Goal: Task Accomplishment & Management: Use online tool/utility

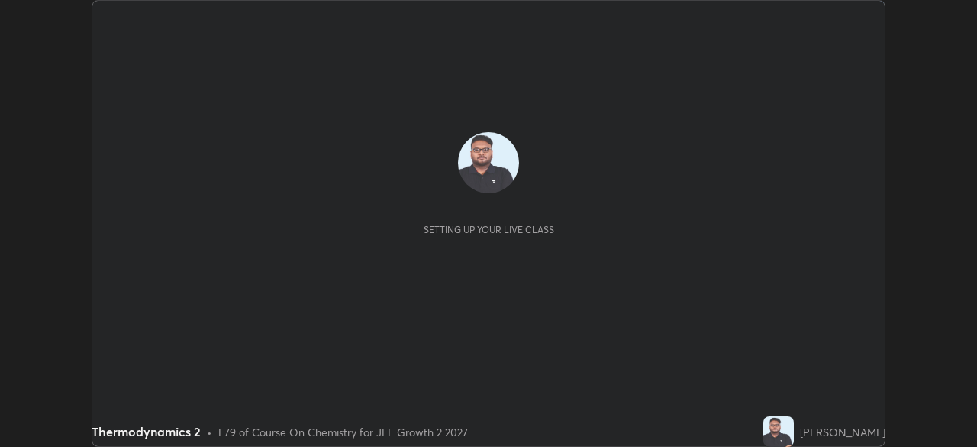
scroll to position [447, 977]
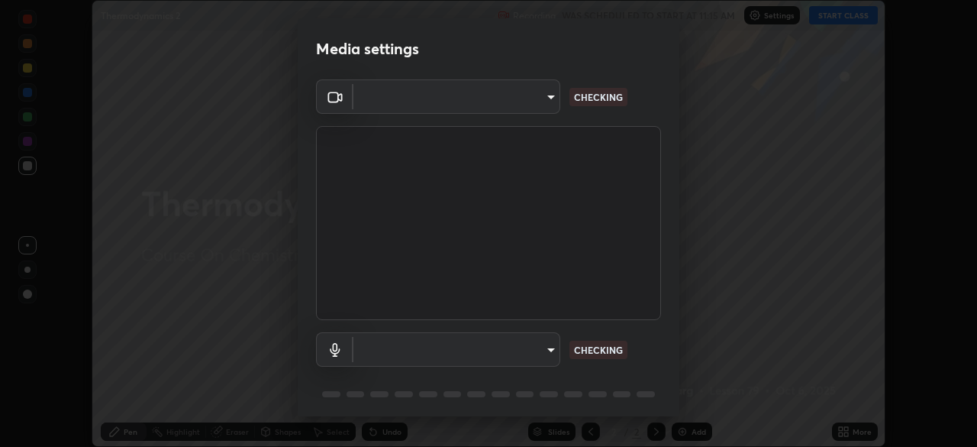
type input "7da4a789ca5c3b289f91b878aebf3769d603dce1d3acf67b661988e88742cb6b"
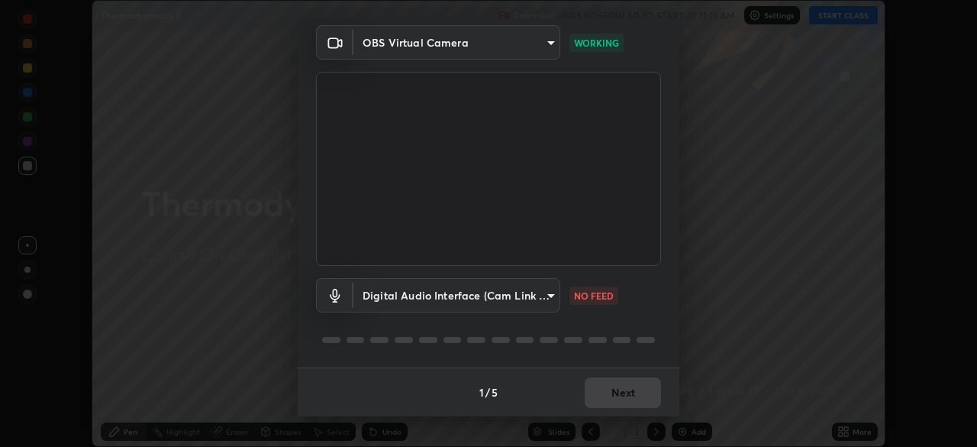
click at [551, 297] on body "Erase all Thermodynamics 2 Recording WAS SCHEDULED TO START AT 11:15 AM Setting…" at bounding box center [488, 223] width 977 height 447
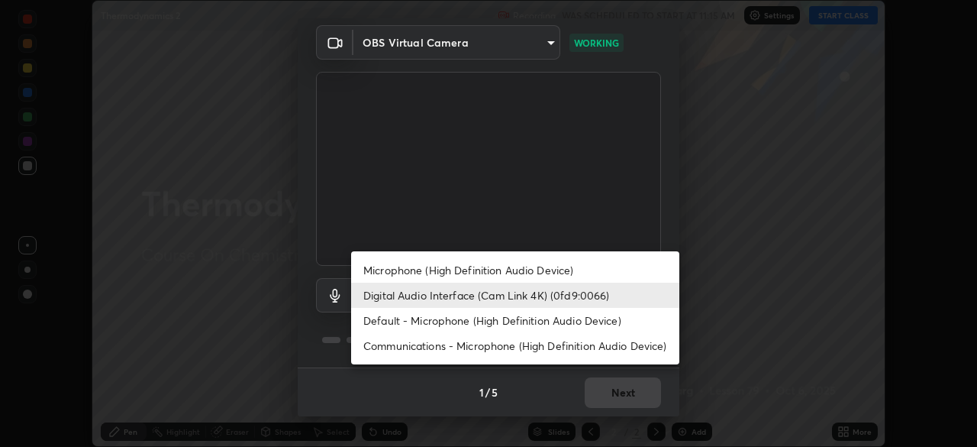
click at [560, 273] on li "Microphone (High Definition Audio Device)" at bounding box center [515, 269] width 328 height 25
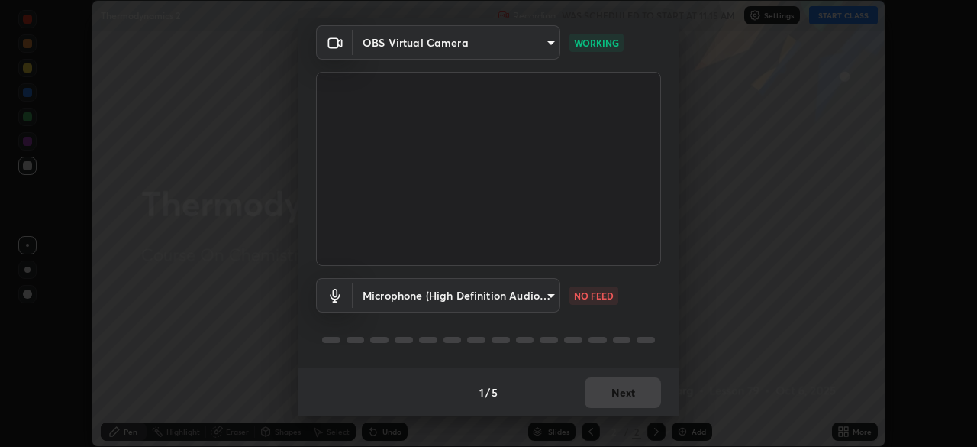
click at [547, 296] on body "Erase all Thermodynamics 2 Recording WAS SCHEDULED TO START AT 11:15 AM Setting…" at bounding box center [488, 223] width 977 height 447
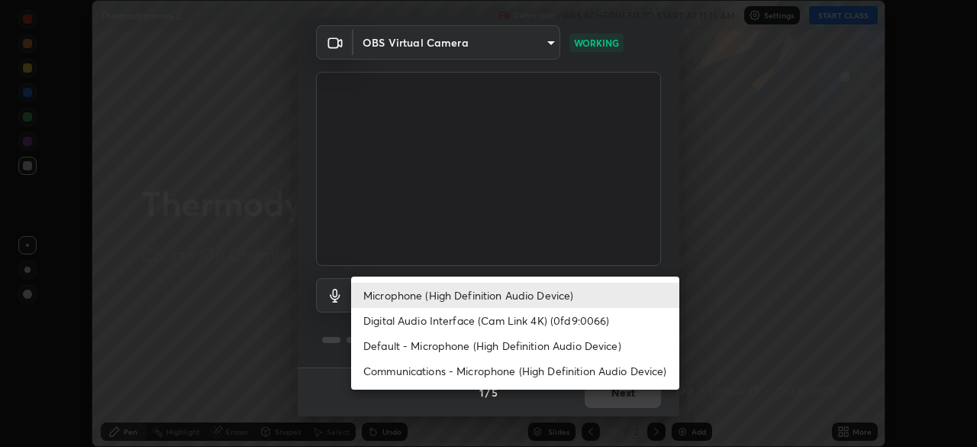
click at [550, 320] on li "Digital Audio Interface (Cam Link 4K) (0fd9:0066)" at bounding box center [515, 320] width 328 height 25
type input "f06f4949873e44ad7b979a91ac01acc3bcfacb48c8e24a8d9cfffa01efa002b7"
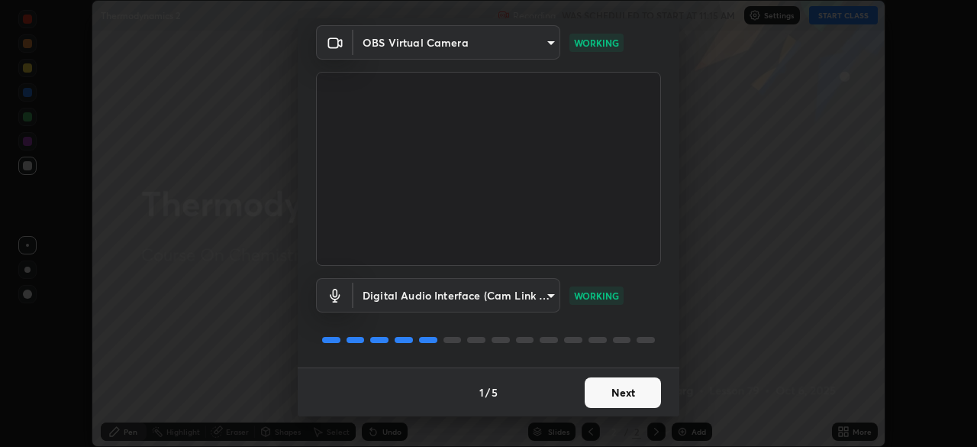
click at [638, 384] on button "Next" at bounding box center [623, 392] width 76 height 31
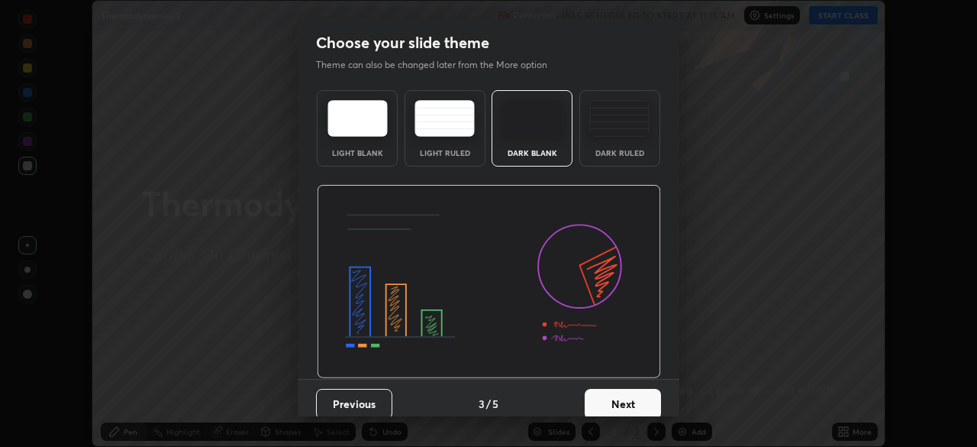
click at [644, 392] on button "Next" at bounding box center [623, 404] width 76 height 31
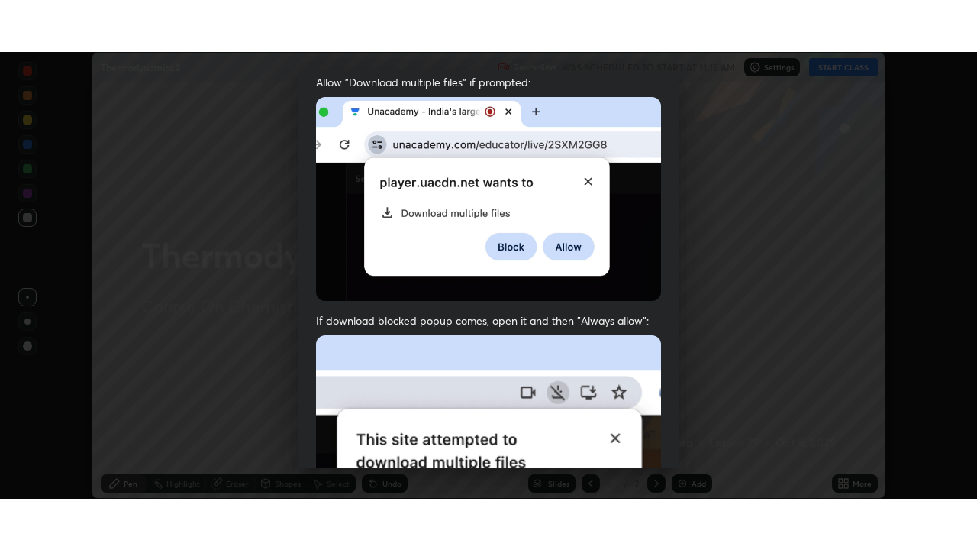
scroll to position [366, 0]
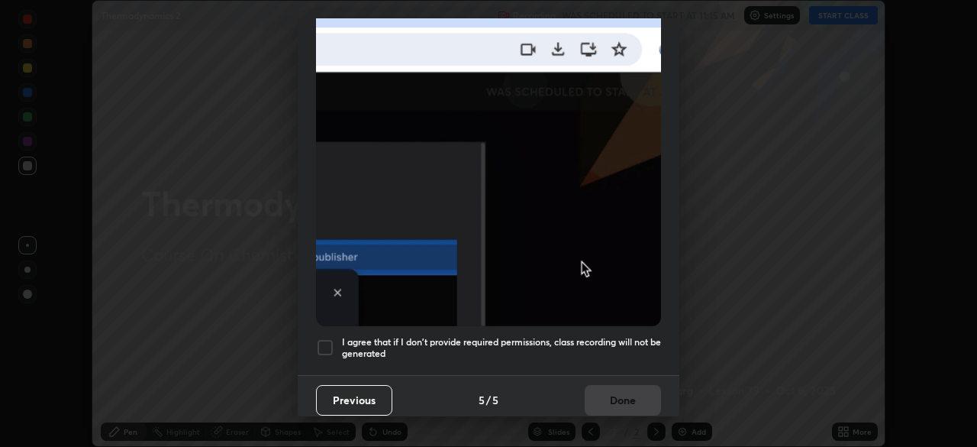
click at [618, 336] on h5 "I agree that if I don't provide required permissions, class recording will not …" at bounding box center [501, 348] width 319 height 24
click at [629, 388] on button "Done" at bounding box center [623, 400] width 76 height 31
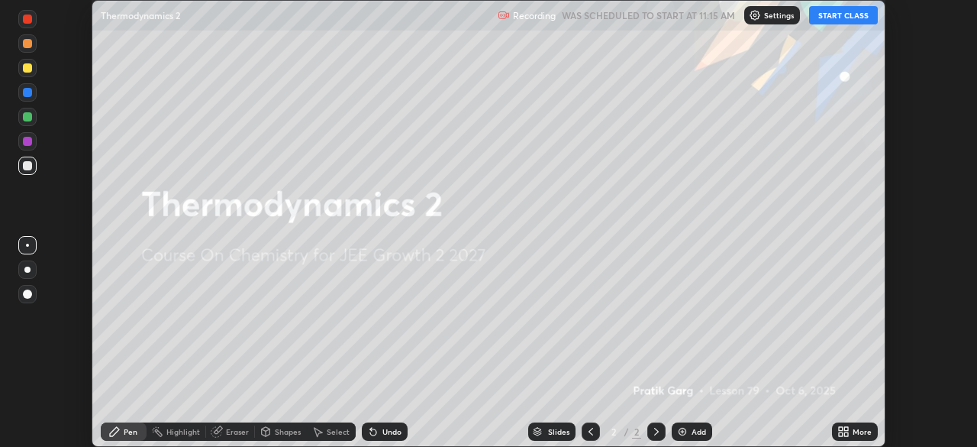
click at [861, 16] on button "START CLASS" at bounding box center [843, 15] width 69 height 18
click at [853, 428] on div "More" at bounding box center [862, 432] width 19 height 8
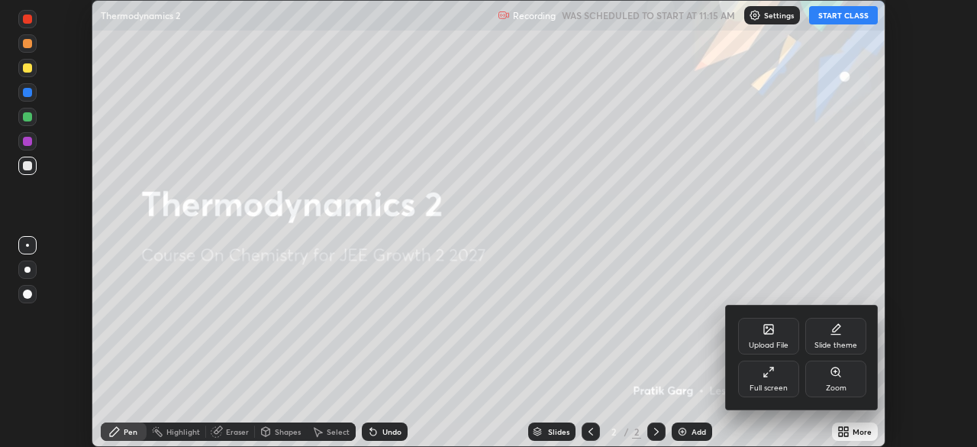
click at [779, 376] on div "Full screen" at bounding box center [768, 378] width 61 height 37
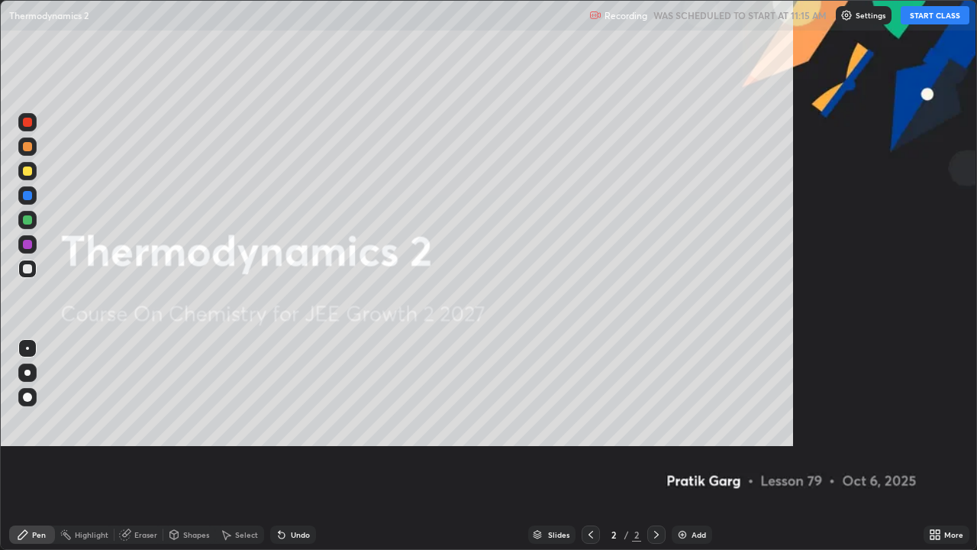
scroll to position [550, 977]
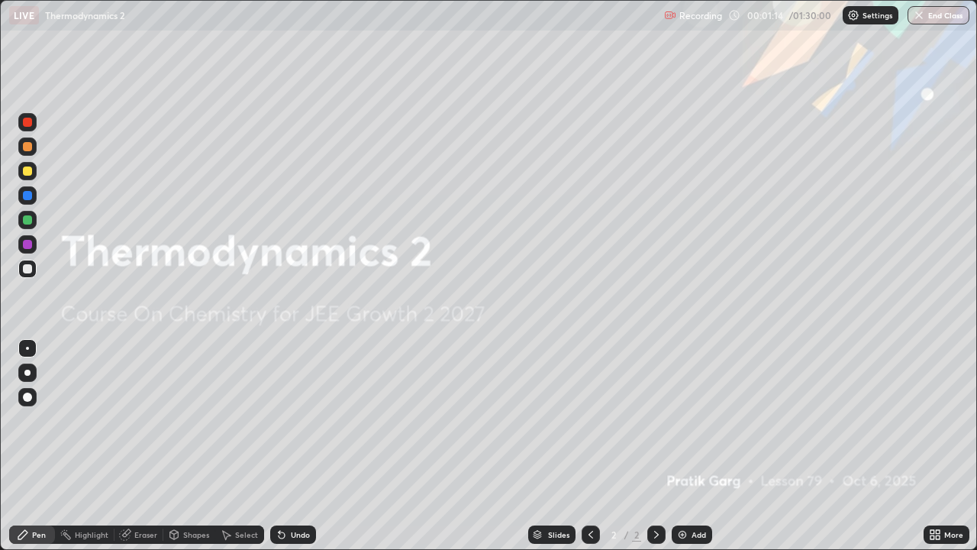
click at [685, 446] on img at bounding box center [683, 534] width 12 height 12
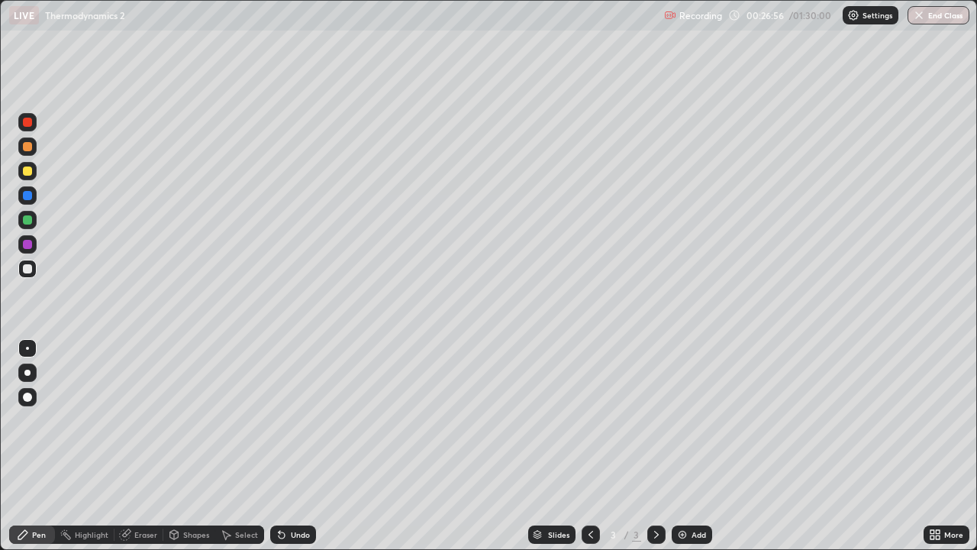
click at [691, 446] on div "Add" at bounding box center [692, 534] width 40 height 18
click at [711, 446] on div "Slides 4 / 4 Add" at bounding box center [620, 534] width 608 height 31
click at [305, 446] on div "Undo" at bounding box center [300, 535] width 19 height 8
click at [692, 446] on div "Add" at bounding box center [699, 535] width 15 height 8
click at [592, 446] on icon at bounding box center [591, 534] width 12 height 12
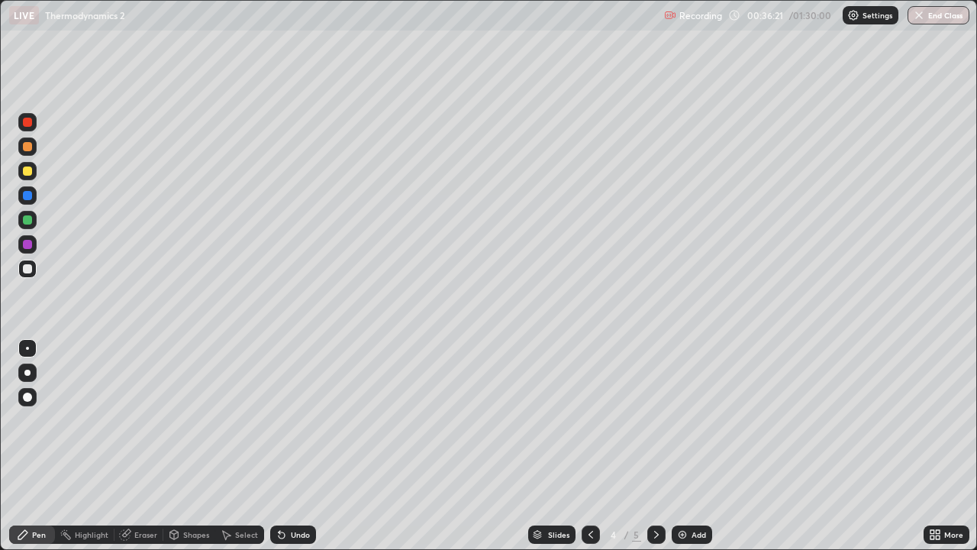
click at [662, 446] on div at bounding box center [656, 534] width 18 height 31
click at [287, 446] on div "Undo" at bounding box center [293, 534] width 46 height 18
click at [299, 446] on div "Undo" at bounding box center [300, 535] width 19 height 8
click at [192, 446] on div "Shapes" at bounding box center [196, 535] width 26 height 8
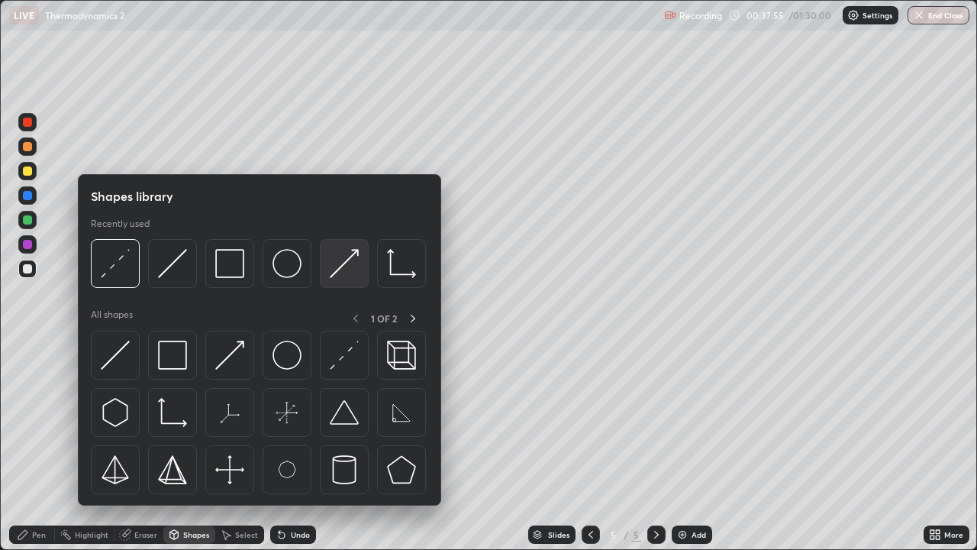
click at [347, 263] on img at bounding box center [344, 263] width 29 height 29
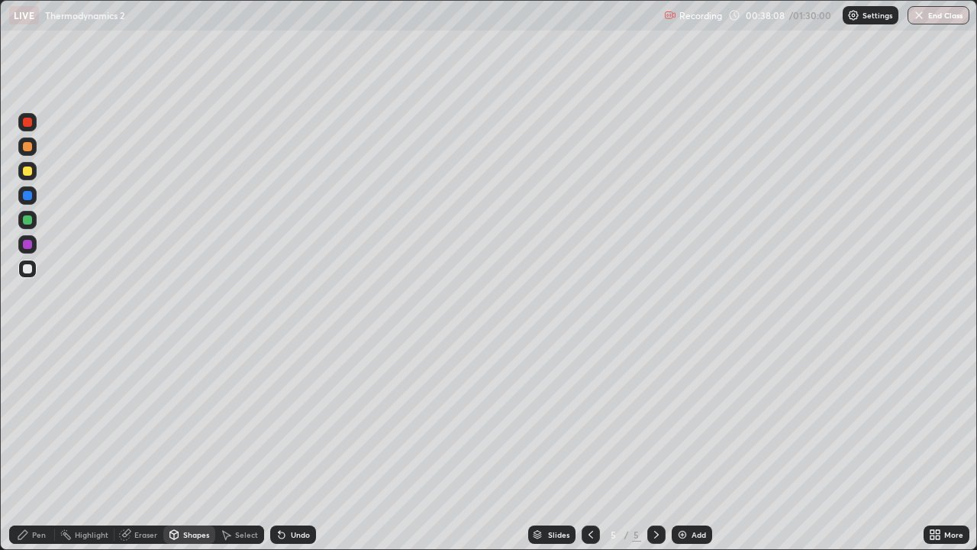
click at [39, 446] on div "Pen" at bounding box center [39, 535] width 14 height 8
click at [186, 446] on div "Shapes" at bounding box center [189, 534] width 52 height 18
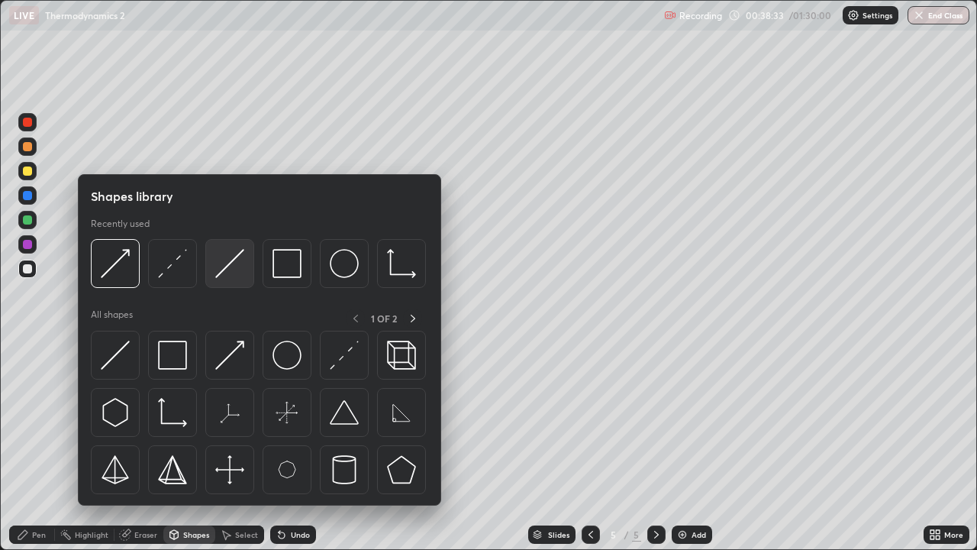
click at [228, 261] on img at bounding box center [229, 263] width 29 height 29
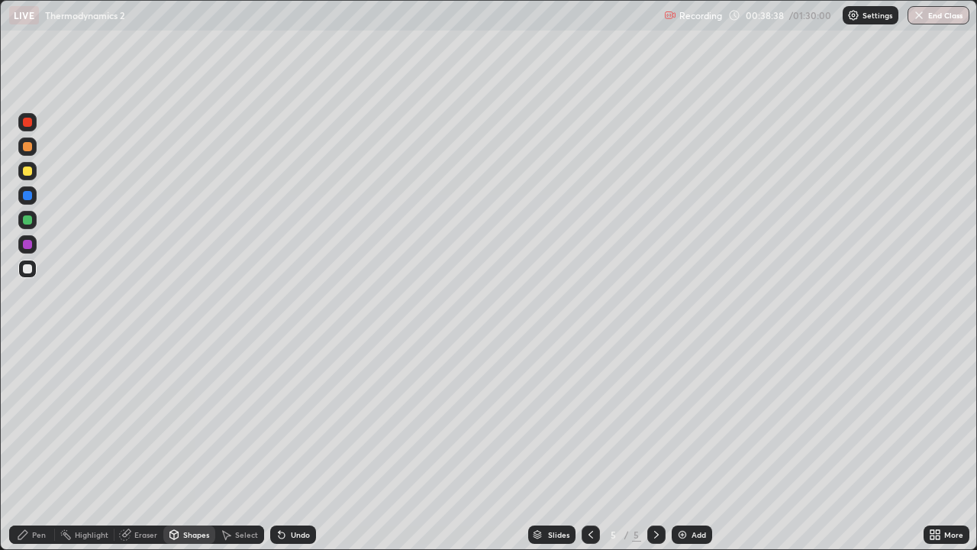
click at [35, 446] on div "Pen" at bounding box center [32, 534] width 46 height 18
click at [707, 446] on div "Add" at bounding box center [692, 534] width 40 height 18
click at [305, 446] on div "Undo" at bounding box center [300, 535] width 19 height 8
click at [292, 446] on div "Undo" at bounding box center [293, 534] width 46 height 18
click at [286, 446] on div "Undo" at bounding box center [293, 534] width 46 height 18
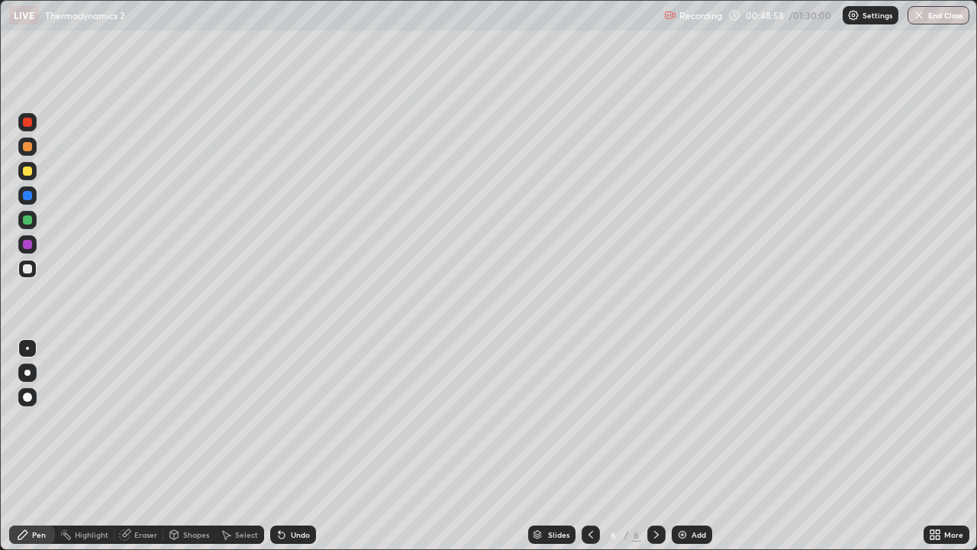
click at [291, 446] on div "Undo" at bounding box center [300, 535] width 19 height 8
click at [291, 446] on div "Undo" at bounding box center [293, 534] width 46 height 18
click at [683, 446] on div "Add" at bounding box center [692, 534] width 40 height 18
click at [597, 446] on div at bounding box center [591, 534] width 18 height 18
click at [592, 446] on div at bounding box center [591, 534] width 18 height 18
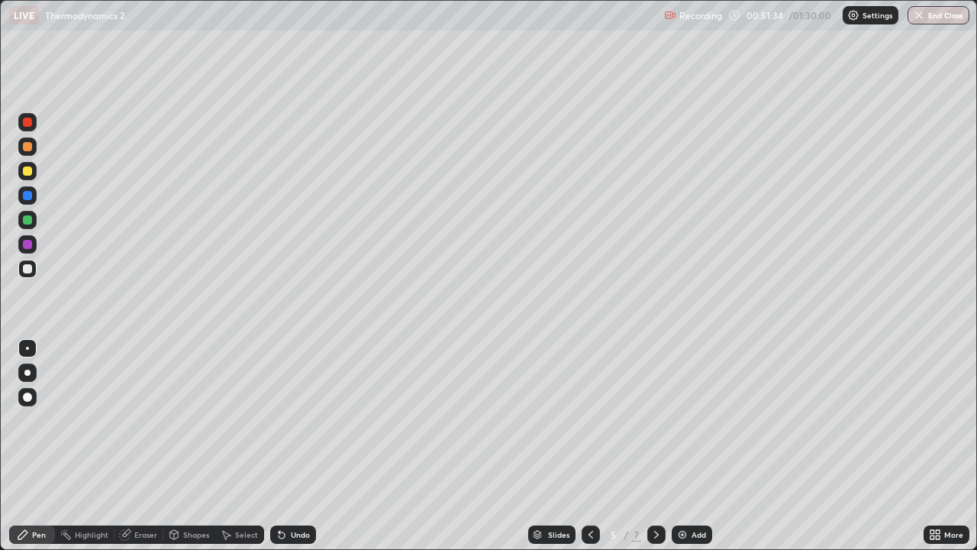
click at [662, 446] on div at bounding box center [656, 534] width 18 height 18
click at [651, 446] on icon at bounding box center [657, 534] width 12 height 12
click at [586, 446] on div at bounding box center [591, 534] width 18 height 18
click at [590, 446] on div at bounding box center [591, 534] width 18 height 18
click at [589, 446] on icon at bounding box center [591, 534] width 12 height 12
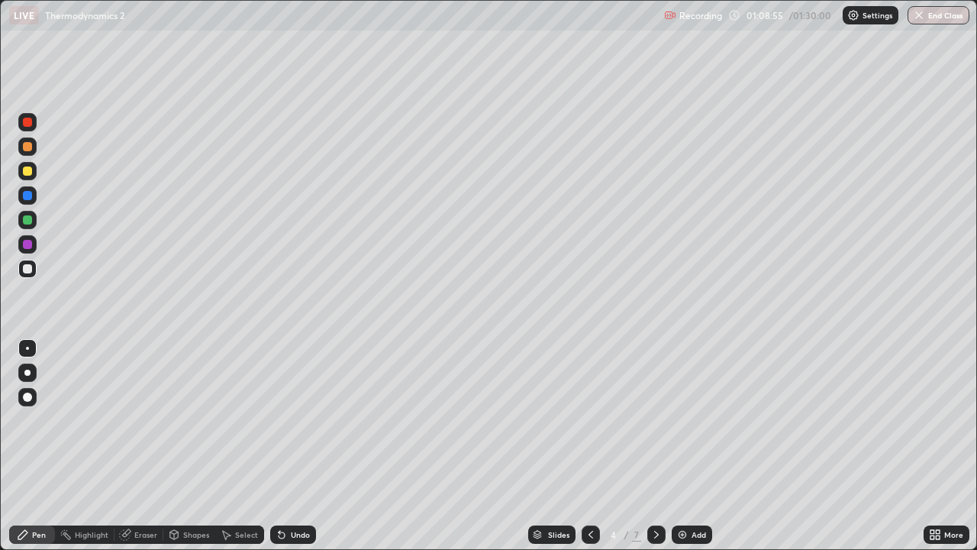
click at [591, 446] on icon at bounding box center [591, 534] width 12 height 12
click at [587, 446] on icon at bounding box center [591, 534] width 12 height 12
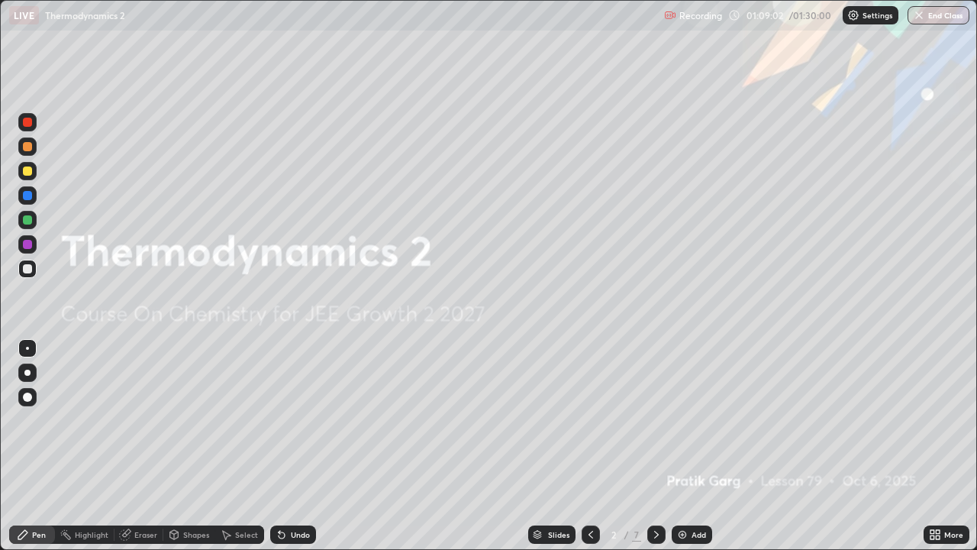
click at [590, 446] on icon at bounding box center [591, 534] width 12 height 12
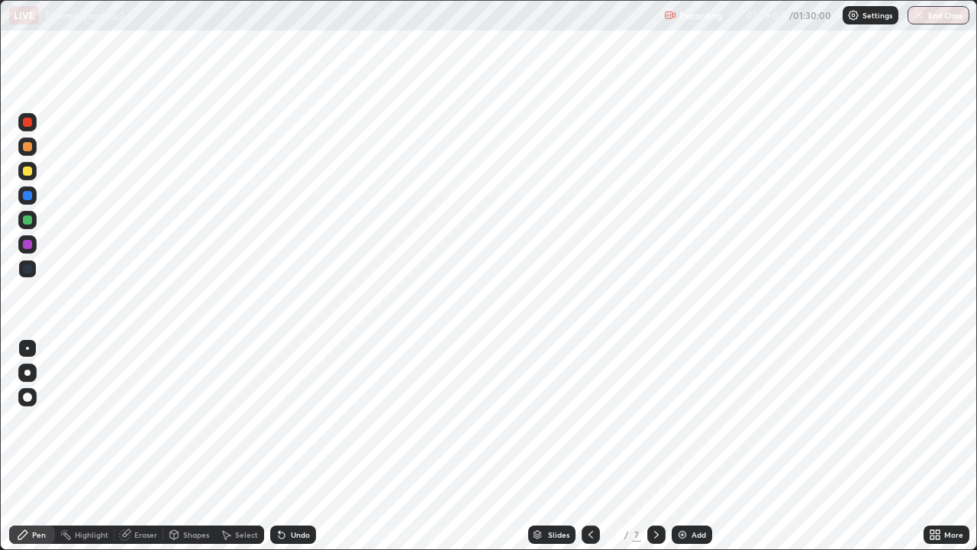
click at [655, 446] on icon at bounding box center [657, 534] width 12 height 12
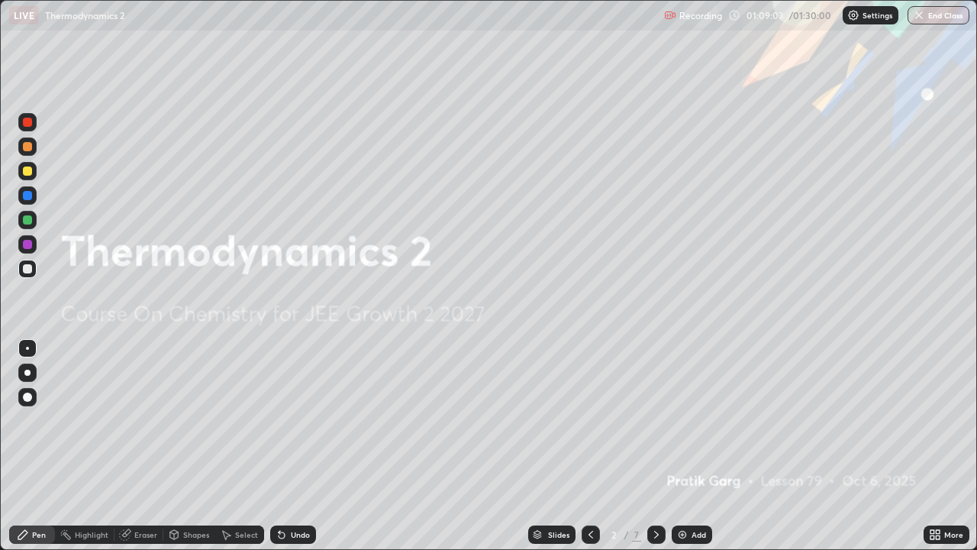
click at [655, 446] on icon at bounding box center [657, 534] width 12 height 12
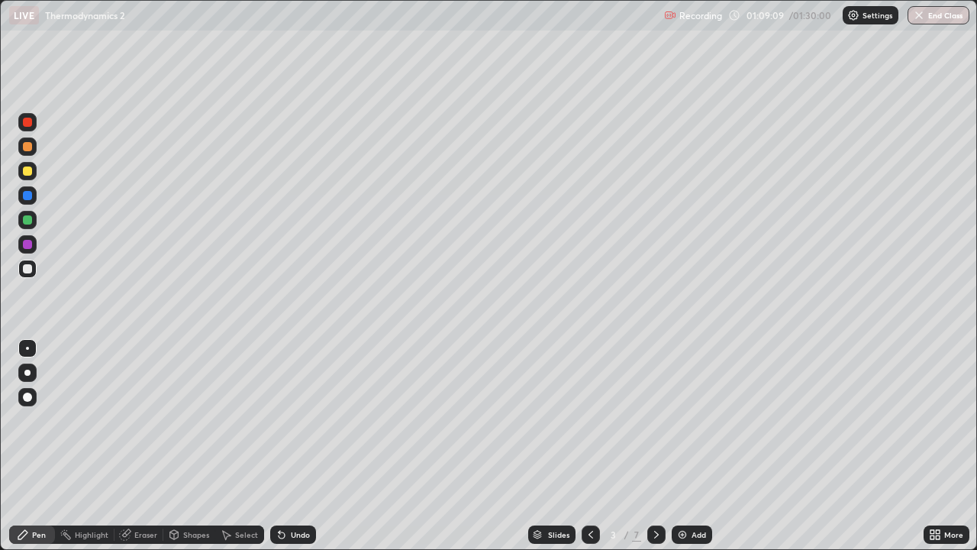
click at [653, 446] on div at bounding box center [656, 534] width 18 height 18
click at [654, 446] on icon at bounding box center [657, 534] width 12 height 12
click at [589, 446] on div at bounding box center [591, 534] width 18 height 18
click at [654, 446] on icon at bounding box center [657, 534] width 12 height 12
click at [651, 446] on icon at bounding box center [657, 534] width 12 height 12
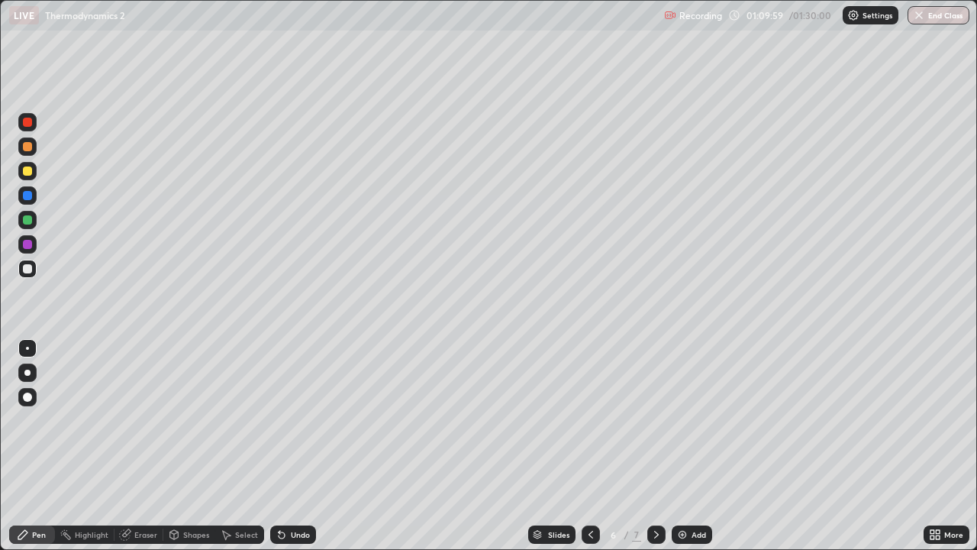
click at [661, 446] on div at bounding box center [656, 534] width 18 height 18
click at [695, 446] on div "Add" at bounding box center [692, 534] width 40 height 18
click at [28, 172] on div at bounding box center [27, 170] width 9 height 9
click at [700, 446] on div "Add" at bounding box center [692, 534] width 40 height 18
click at [24, 144] on div at bounding box center [27, 146] width 9 height 9
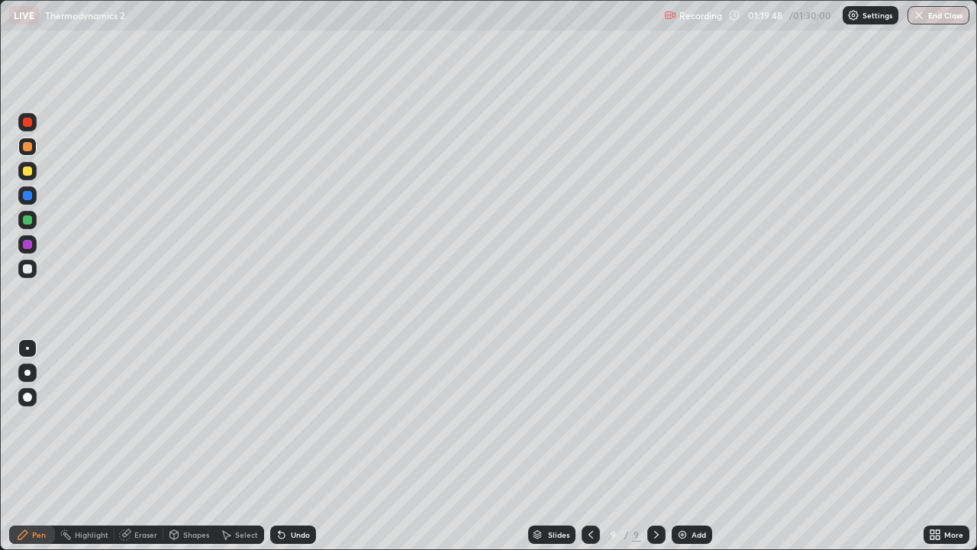
click at [925, 21] on button "End Class" at bounding box center [939, 15] width 62 height 18
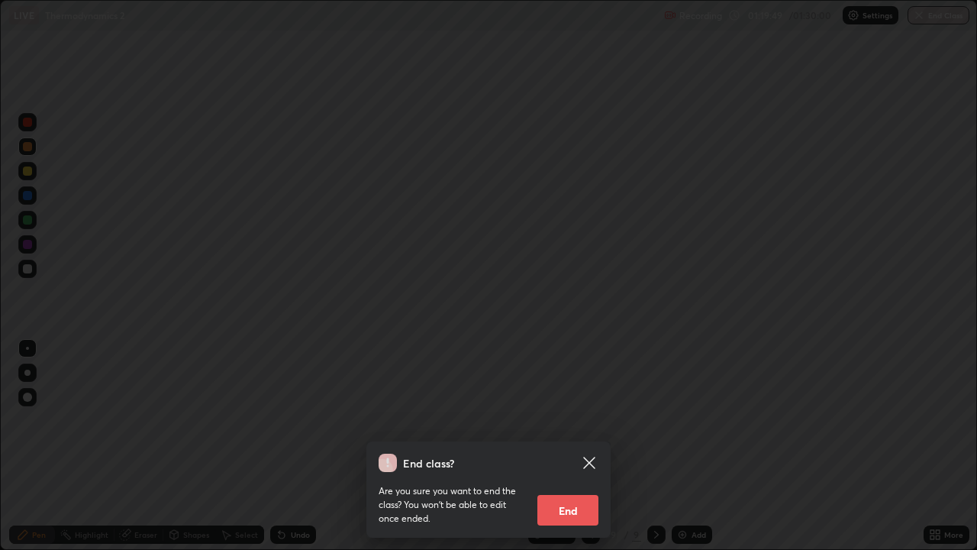
click at [578, 446] on button "End" at bounding box center [568, 510] width 61 height 31
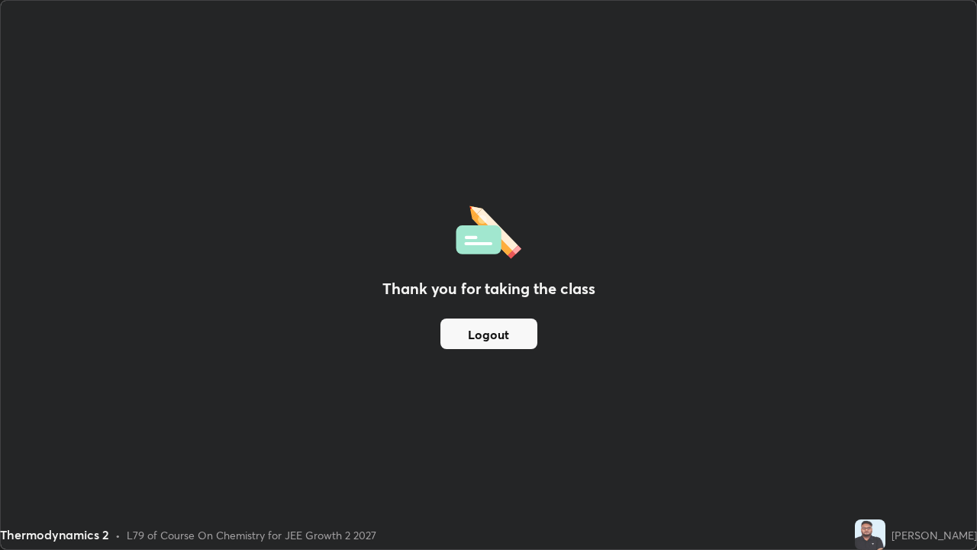
click at [499, 332] on button "Logout" at bounding box center [489, 333] width 97 height 31
